Goal: Task Accomplishment & Management: Use online tool/utility

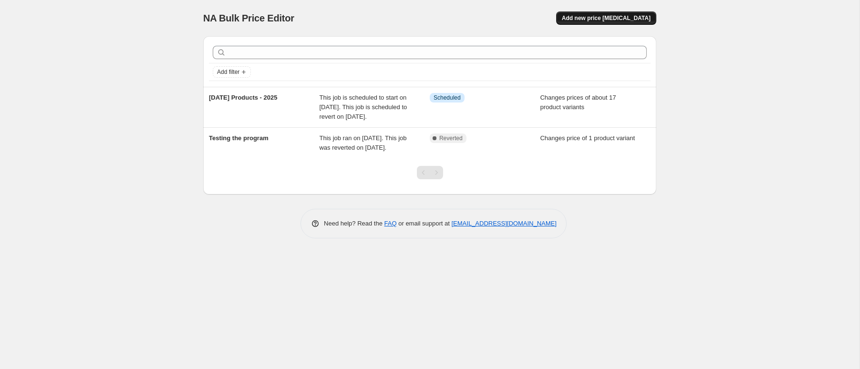
click at [628, 19] on span "Add new price [MEDICAL_DATA]" at bounding box center [606, 18] width 89 height 8
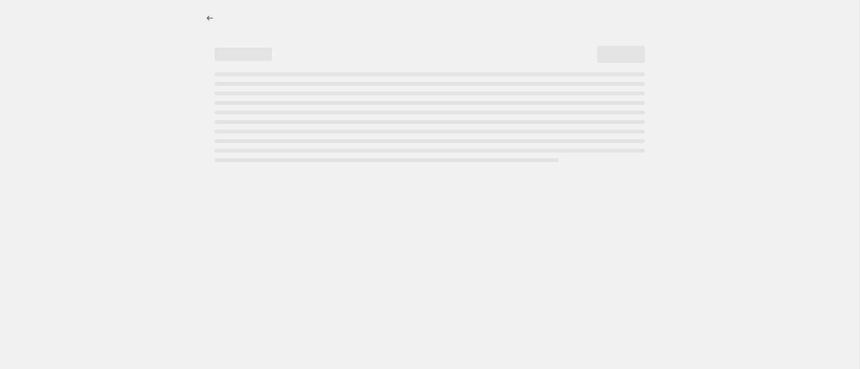
select select "percentage"
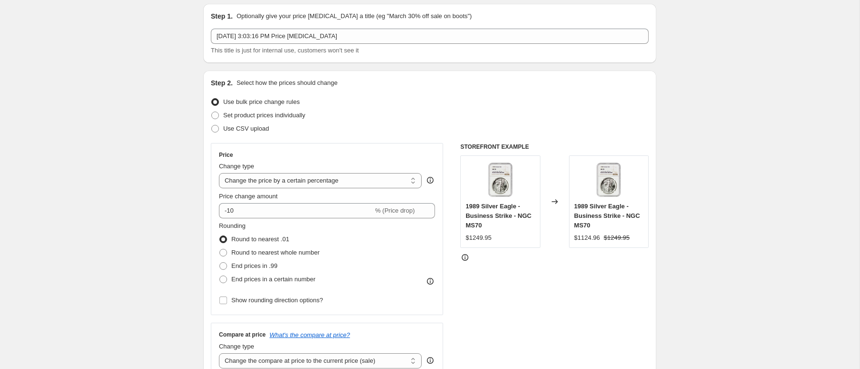
scroll to position [52, 0]
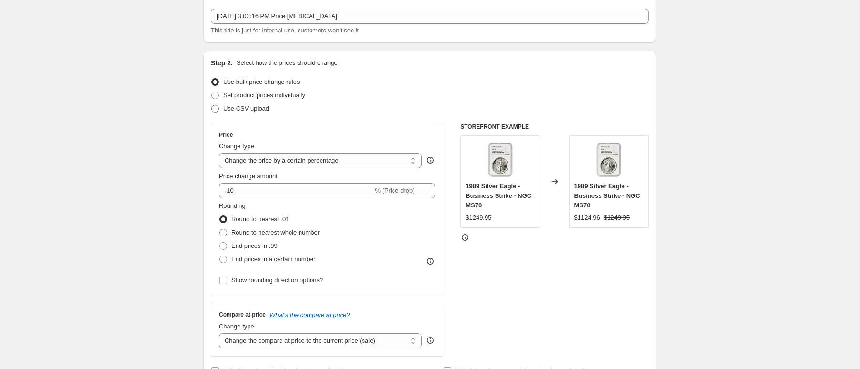
click at [216, 110] on span at bounding box center [215, 109] width 8 height 8
click at [212, 105] on input "Use CSV upload" at bounding box center [211, 105] width 0 height 0
radio input "true"
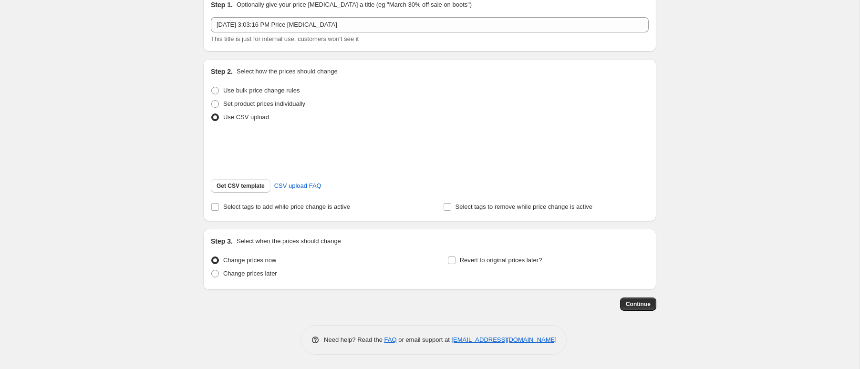
scroll to position [44, 0]
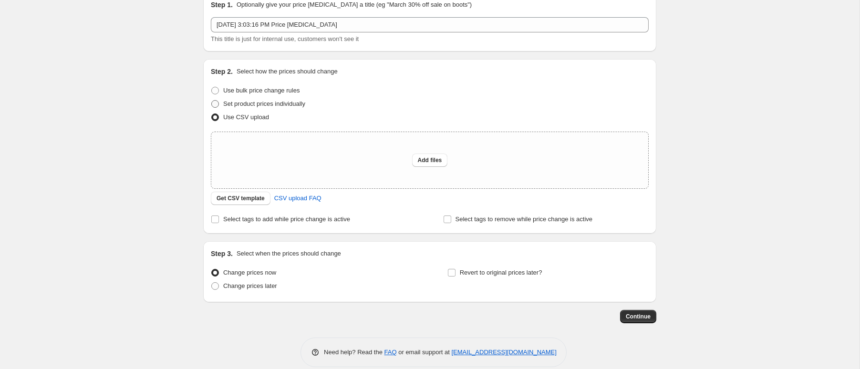
click at [213, 103] on span at bounding box center [215, 104] width 8 height 8
click at [212, 101] on input "Set product prices individually" at bounding box center [211, 100] width 0 height 0
radio input "true"
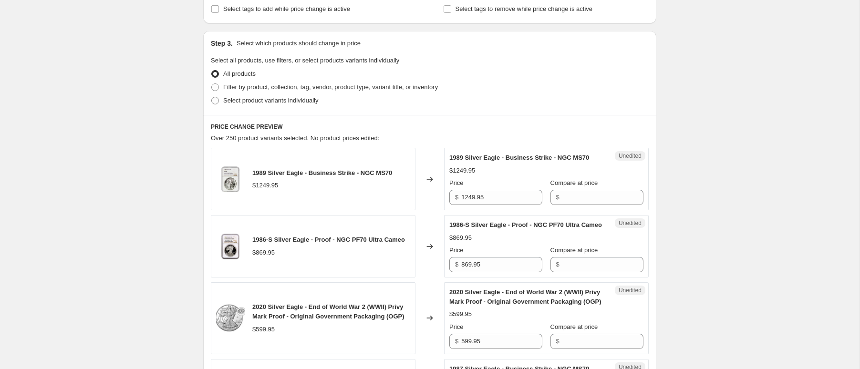
scroll to position [149, 0]
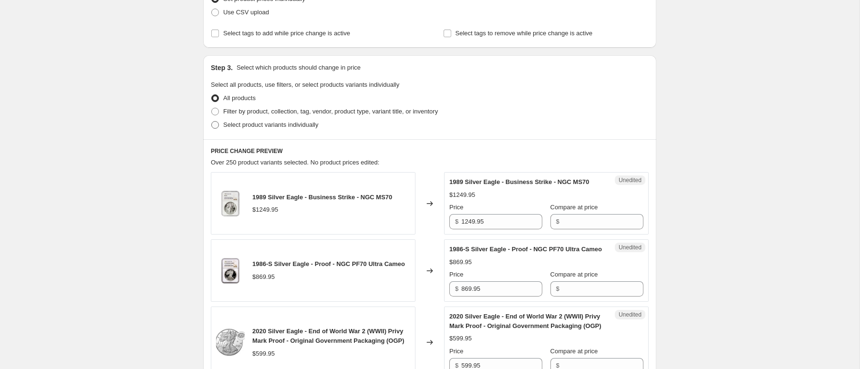
click at [217, 127] on span at bounding box center [215, 125] width 8 height 8
click at [212, 122] on input "Select product variants individually" at bounding box center [211, 121] width 0 height 0
radio input "true"
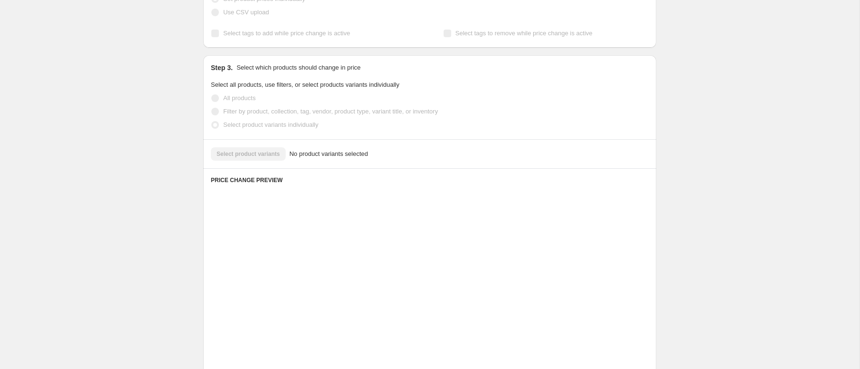
scroll to position [132, 0]
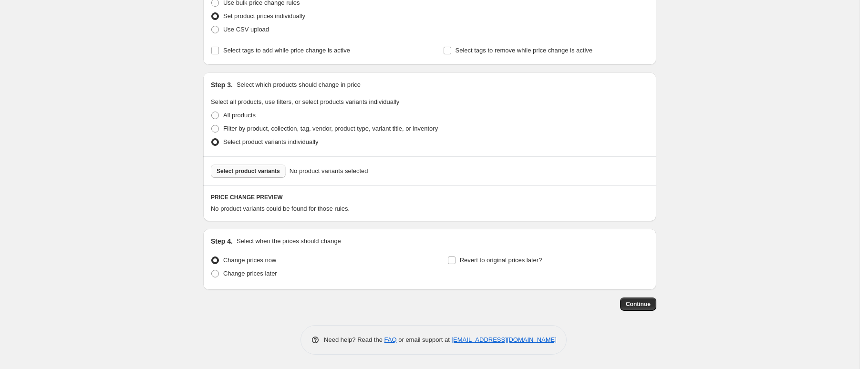
click at [241, 172] on span "Select product variants" at bounding box center [248, 171] width 63 height 8
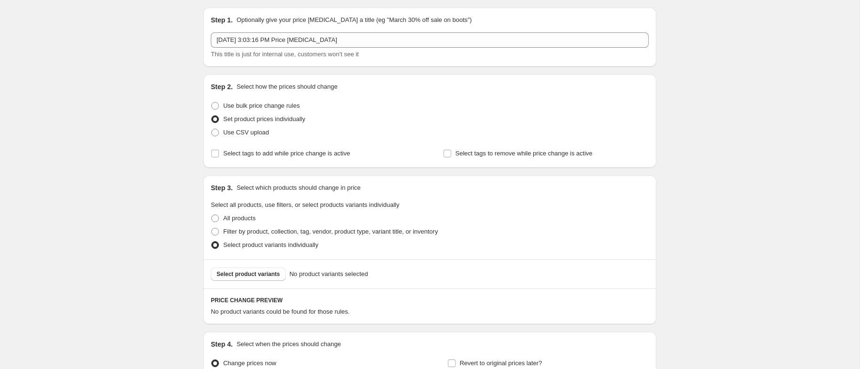
scroll to position [52, 0]
